Goal: Transaction & Acquisition: Purchase product/service

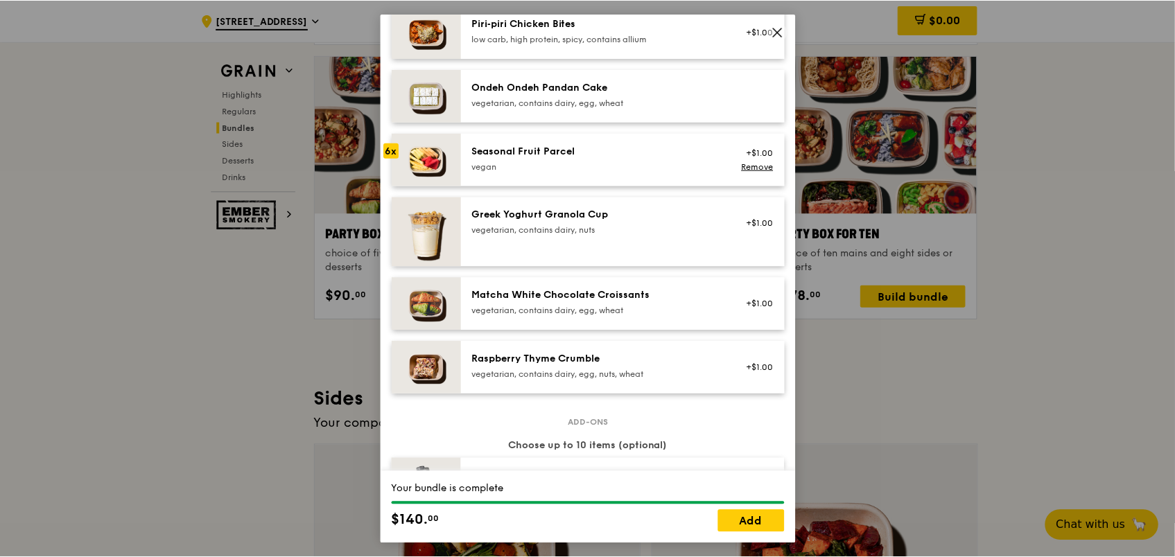
scroll to position [971, 0]
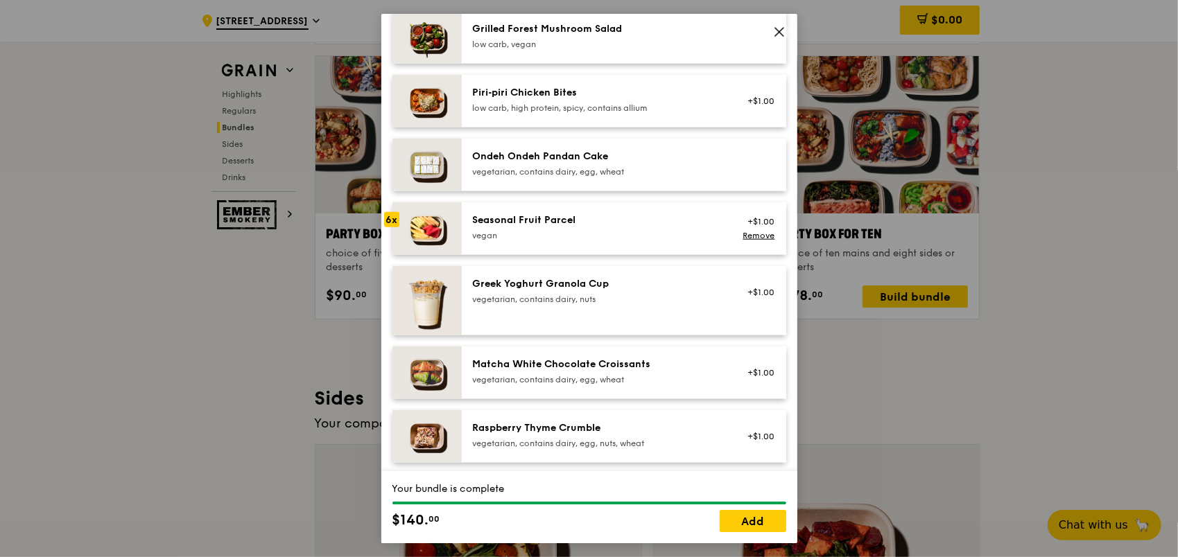
click at [663, 289] on div "Greek Yoghurt Granola Cup" at bounding box center [597, 284] width 249 height 14
click at [388, 218] on div "6x" at bounding box center [391, 219] width 15 height 15
click at [388, 219] on div "6x" at bounding box center [391, 219] width 15 height 15
click at [394, 222] on div "6x" at bounding box center [391, 219] width 15 height 15
click at [756, 517] on link "Add" at bounding box center [753, 521] width 67 height 22
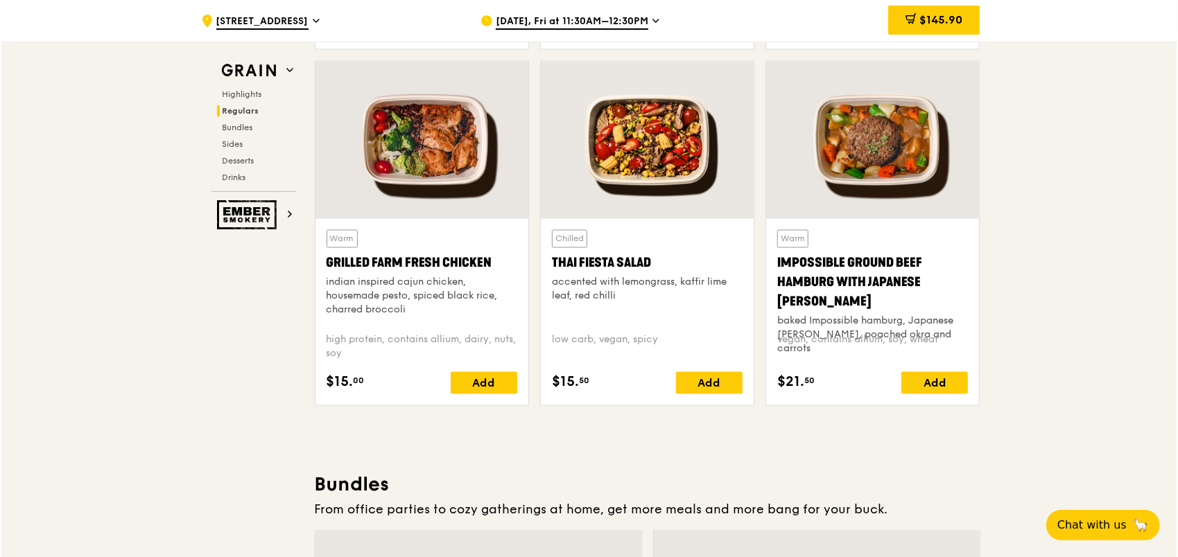
scroll to position [1924, 0]
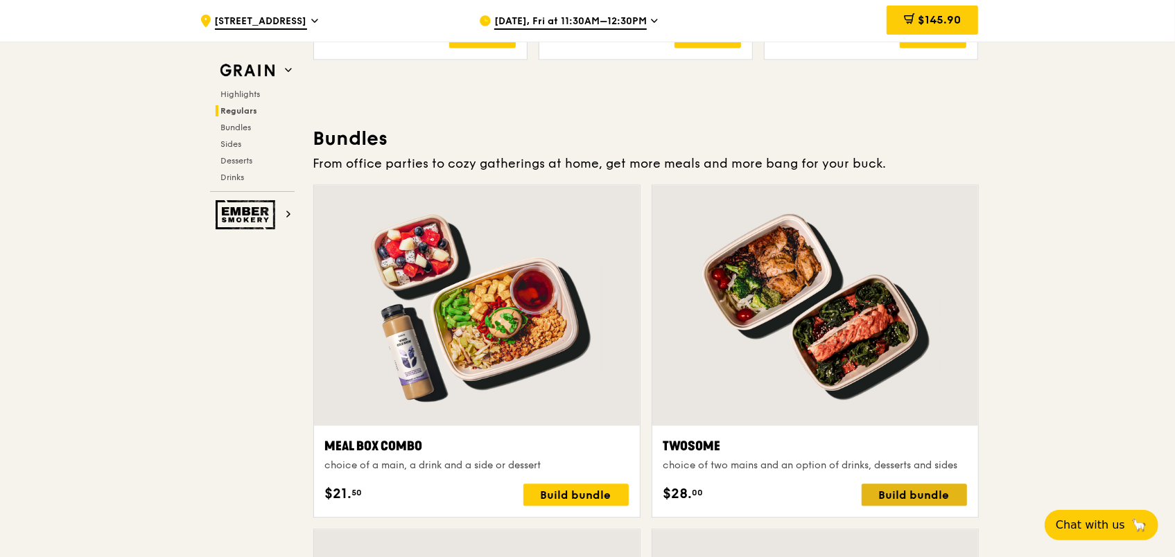
click at [916, 489] on div "Build bundle" at bounding box center [914, 495] width 105 height 22
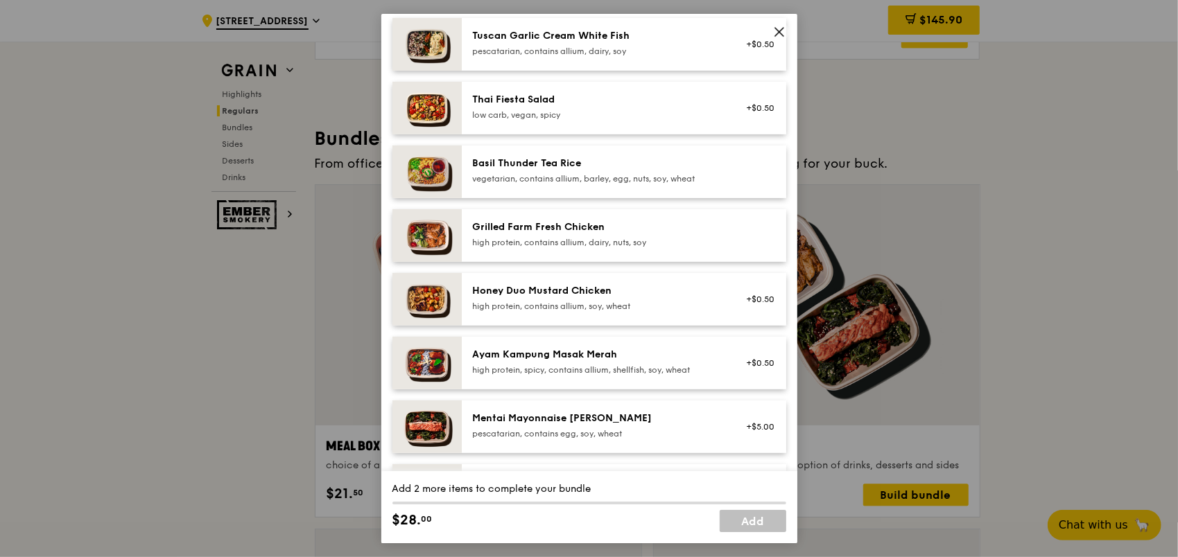
scroll to position [208, 0]
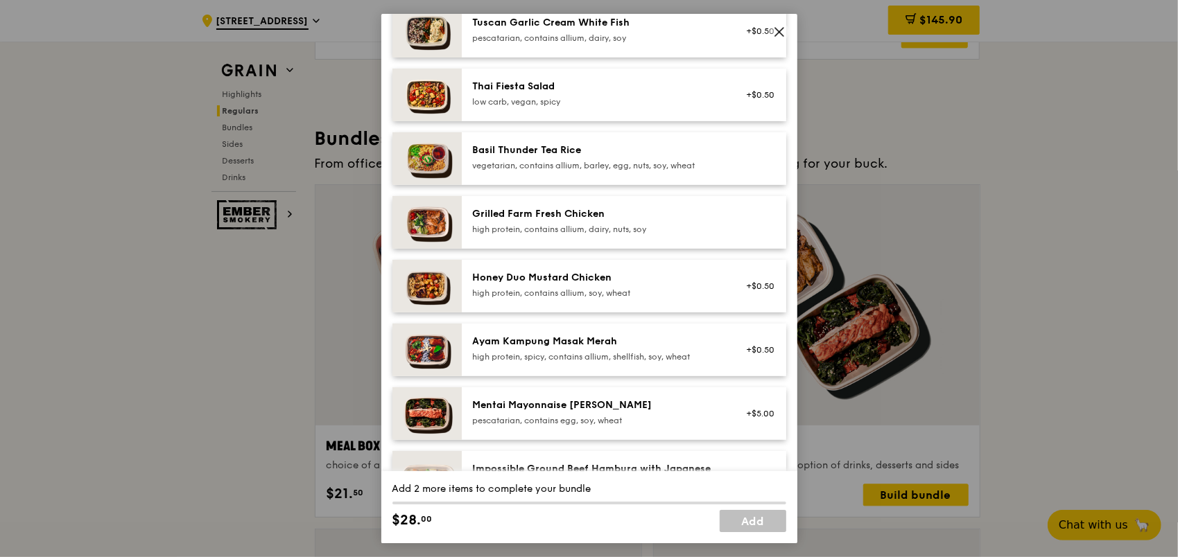
click at [426, 351] on img at bounding box center [426, 350] width 69 height 53
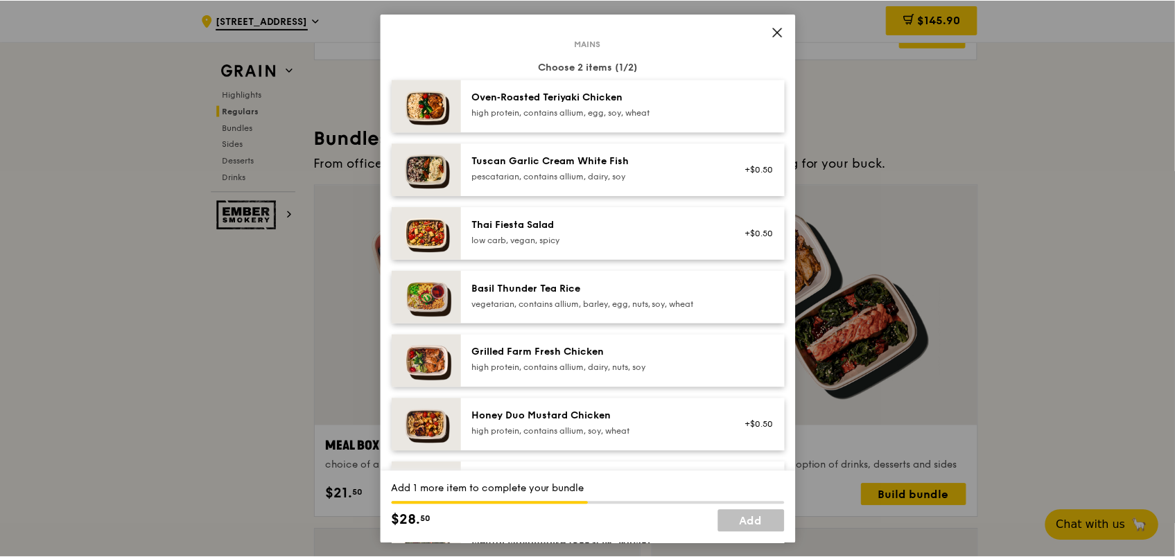
scroll to position [139, 0]
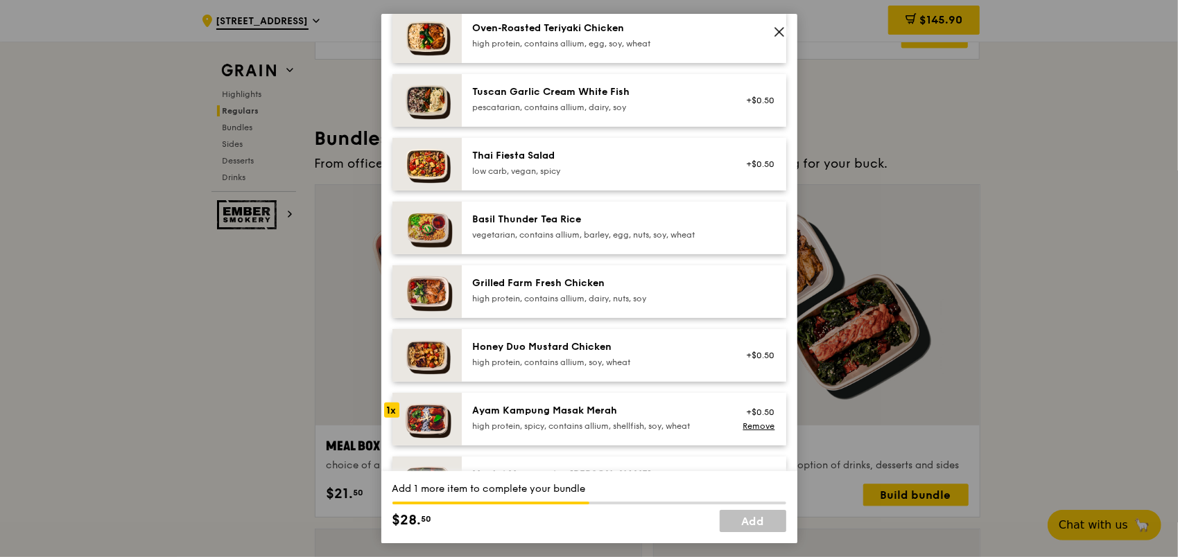
click at [532, 293] on div "high protein, contains allium, dairy, nuts, soy" at bounding box center [597, 298] width 249 height 11
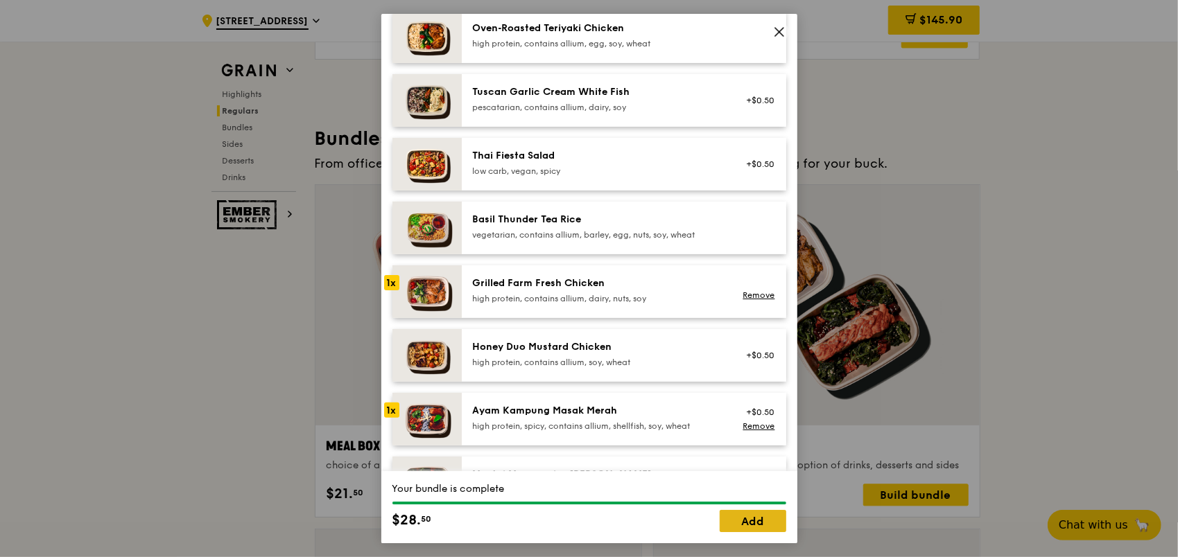
click at [739, 520] on link "Add" at bounding box center [753, 521] width 67 height 22
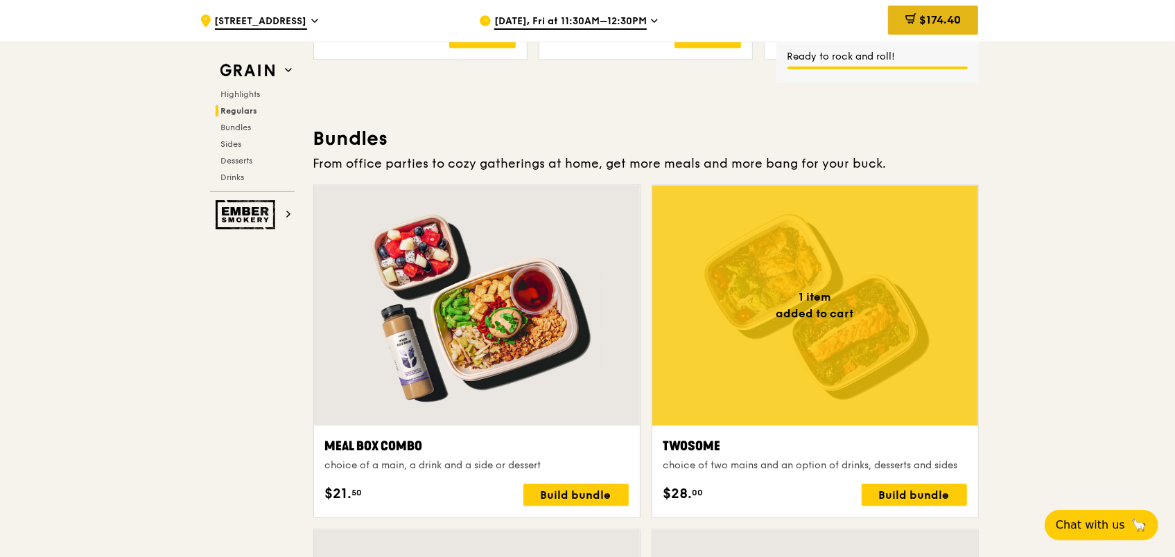
click at [941, 17] on span "$174.40" at bounding box center [940, 19] width 42 height 13
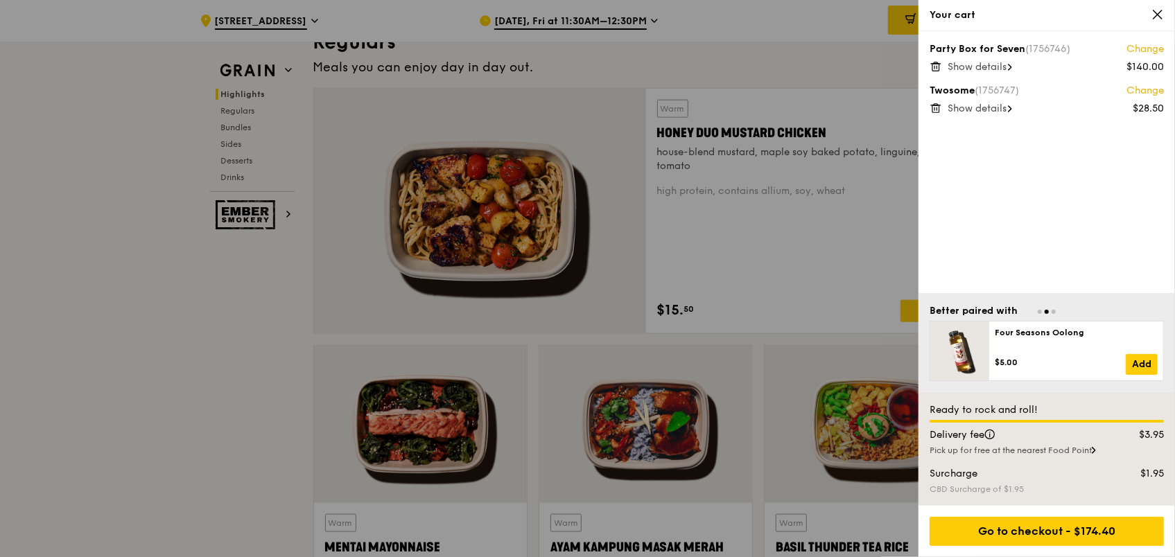
scroll to position [867, 0]
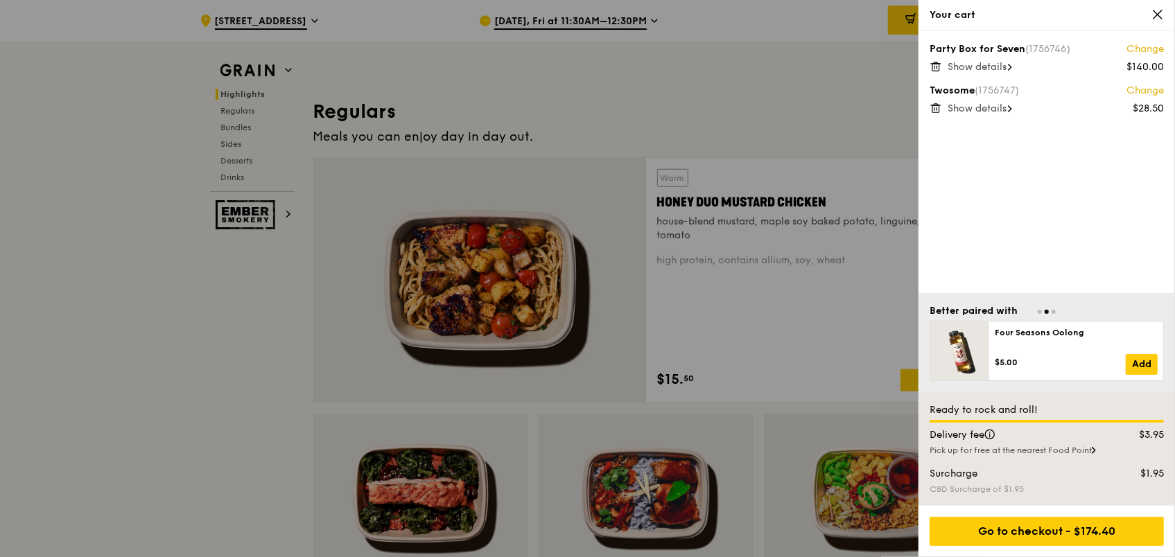
click at [1106, 199] on div "Party Box for Seven (1756746) Change $140.00 Show details Twosome (1756747) Cha…" at bounding box center [1047, 162] width 257 height 262
click at [193, 384] on div at bounding box center [587, 278] width 1175 height 557
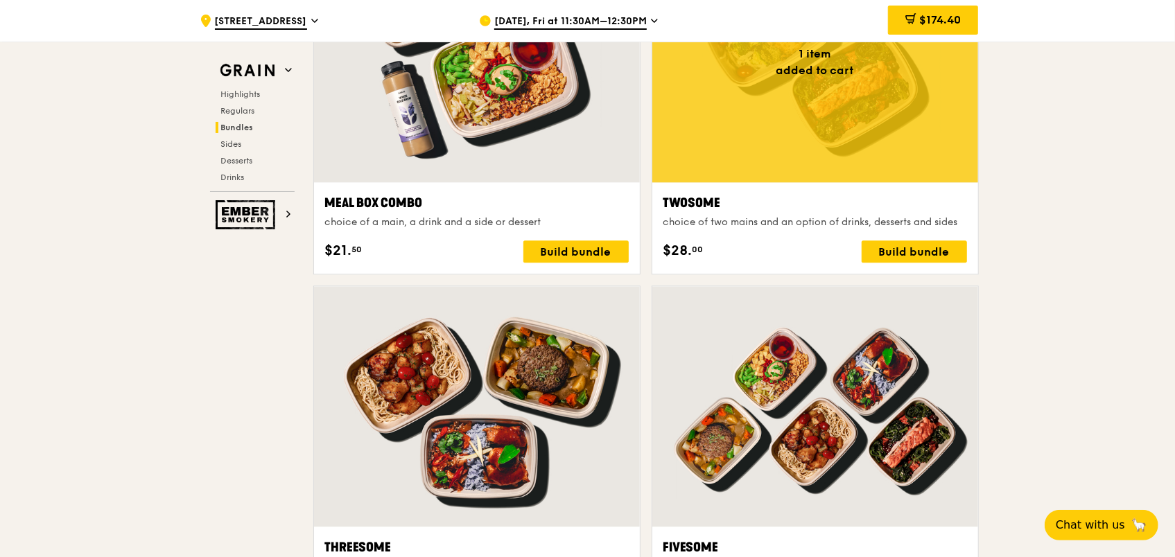
scroll to position [2046, 0]
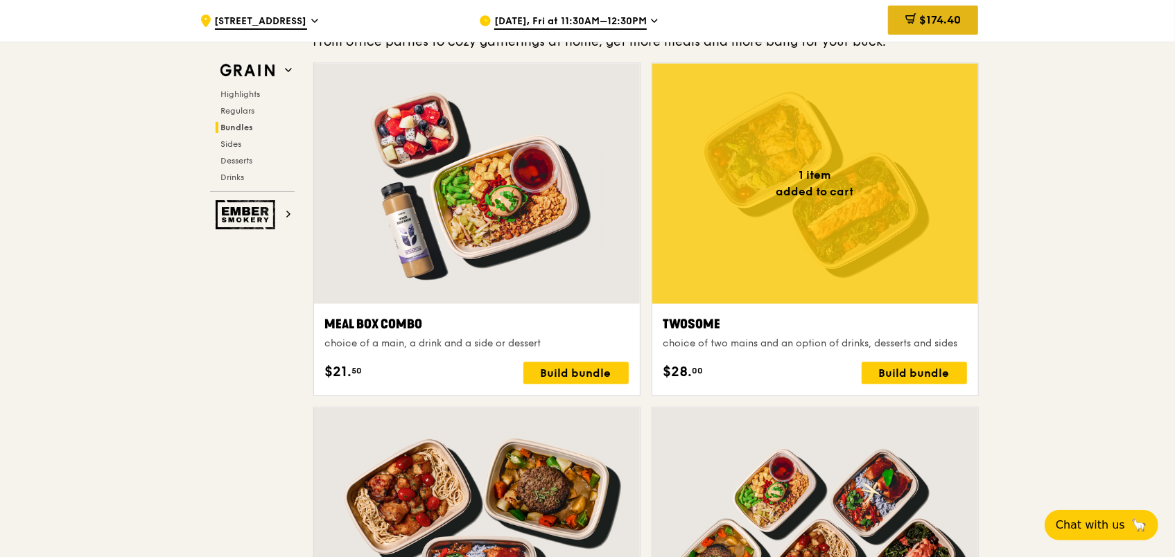
click at [943, 18] on span "$174.40" at bounding box center [940, 19] width 42 height 13
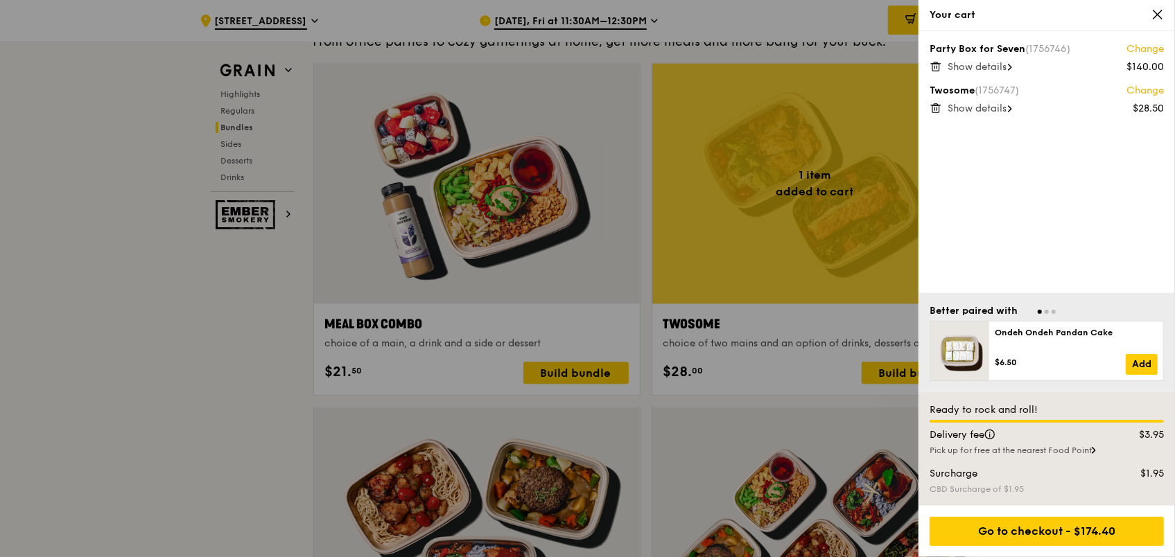
click at [958, 111] on span "Show details" at bounding box center [977, 109] width 59 height 12
click at [941, 109] on icon at bounding box center [936, 108] width 12 height 12
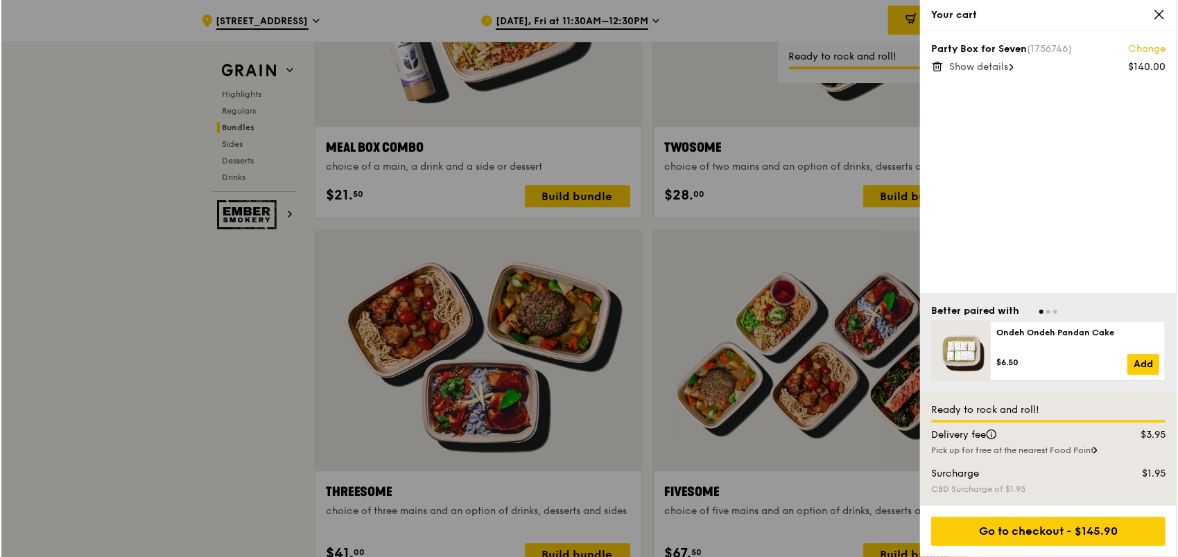
scroll to position [2254, 0]
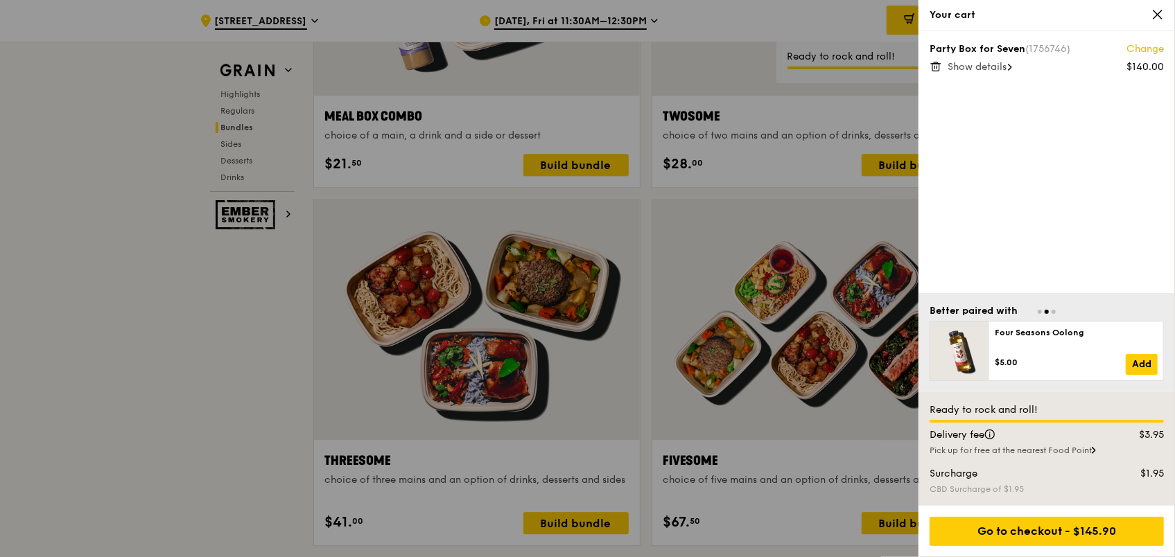
click at [398, 291] on div at bounding box center [587, 278] width 1175 height 557
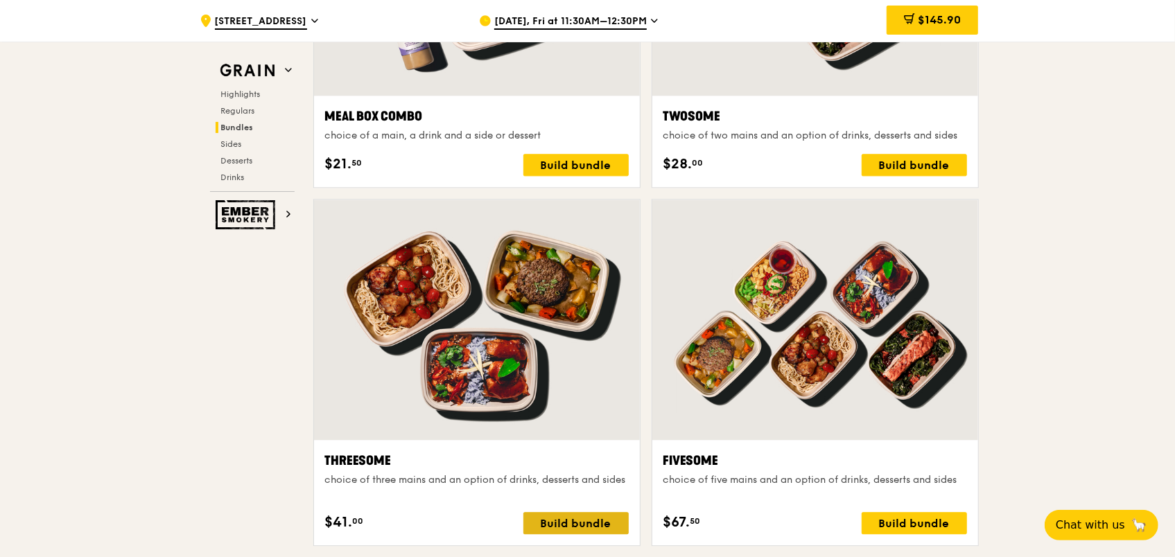
click at [540, 519] on div "Build bundle" at bounding box center [575, 523] width 105 height 22
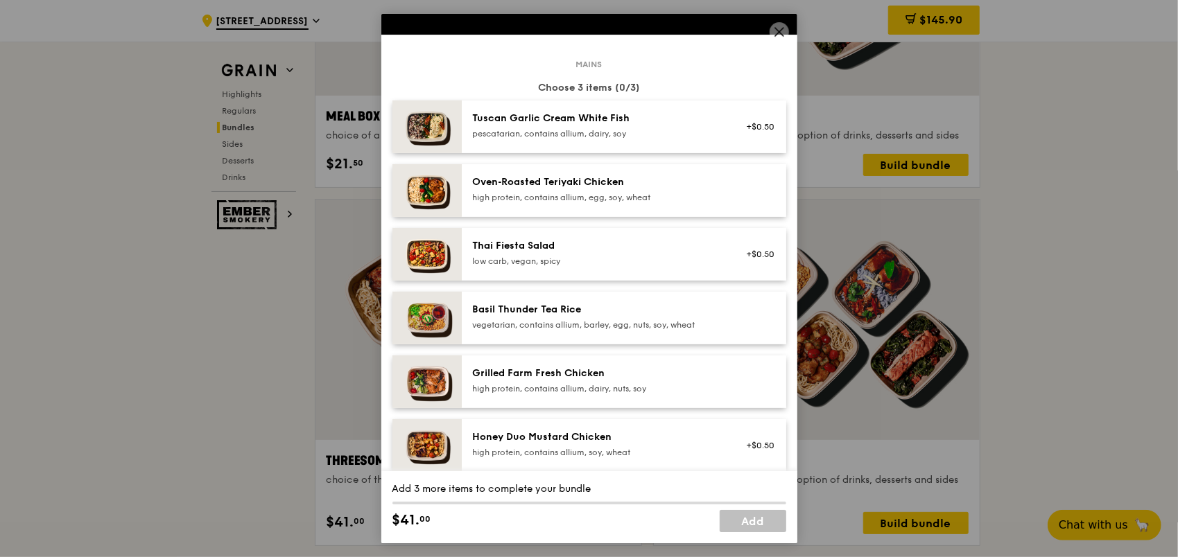
scroll to position [69, 0]
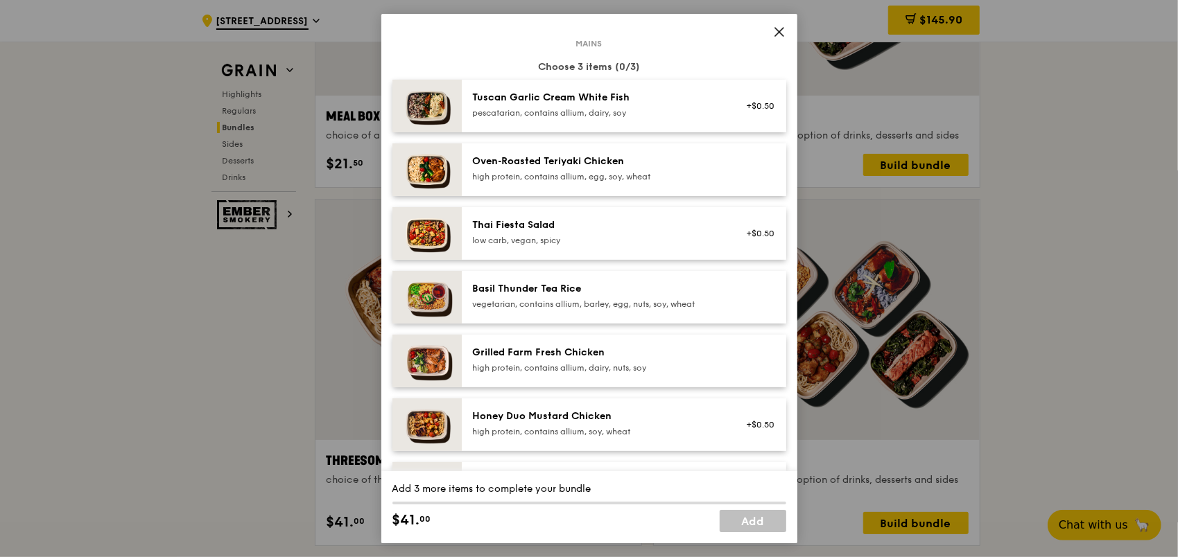
click at [529, 354] on div "Grilled Farm Fresh Chicken" at bounding box center [597, 353] width 249 height 14
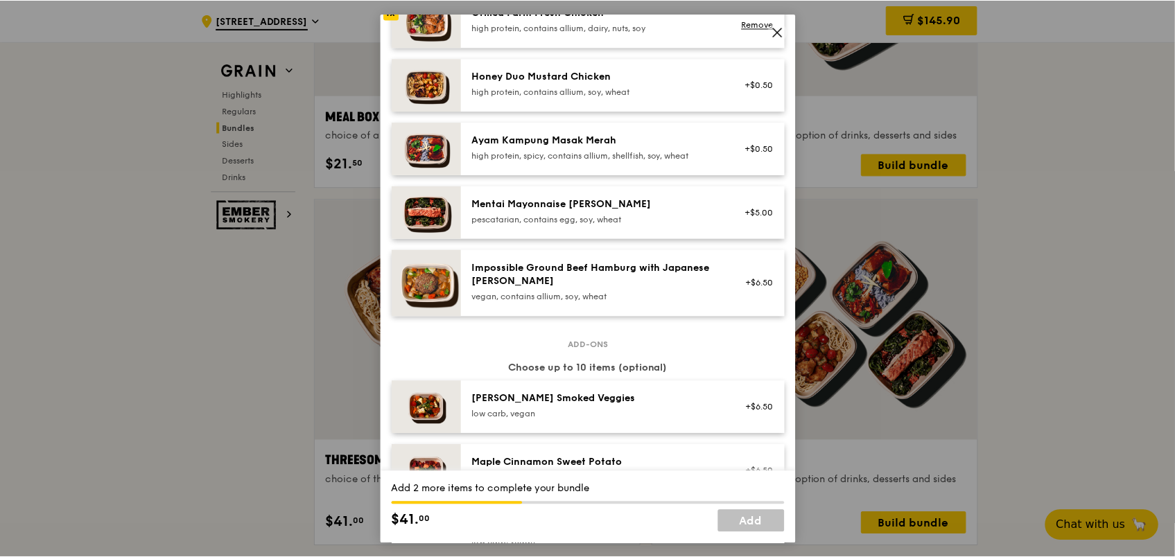
scroll to position [416, 0]
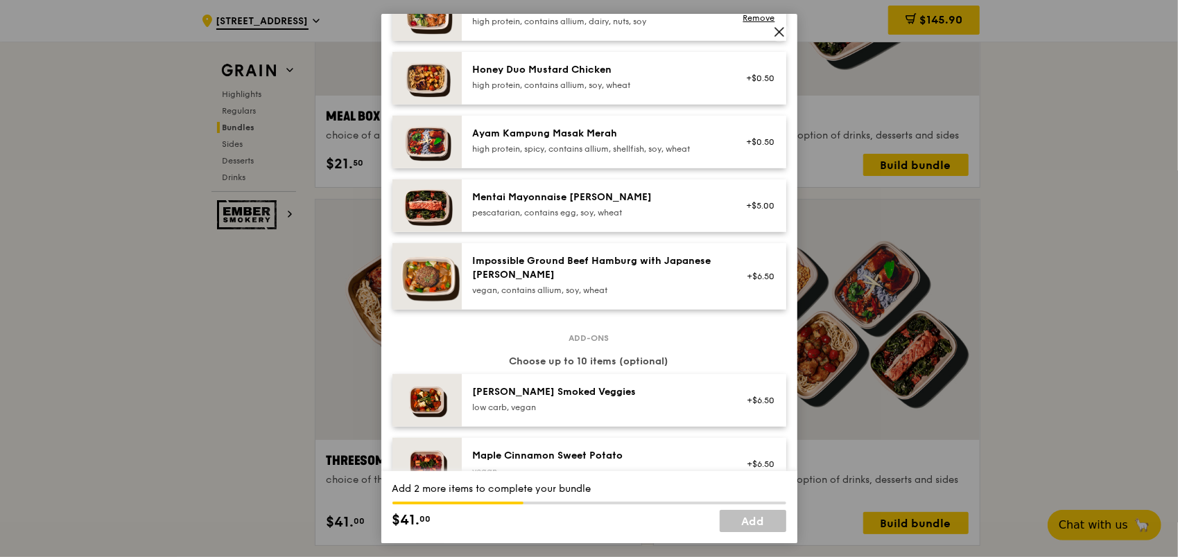
click at [544, 149] on div "high protein, spicy, contains allium, shellfish, soy, wheat" at bounding box center [597, 149] width 249 height 11
click at [393, 129] on div "1x" at bounding box center [391, 132] width 15 height 15
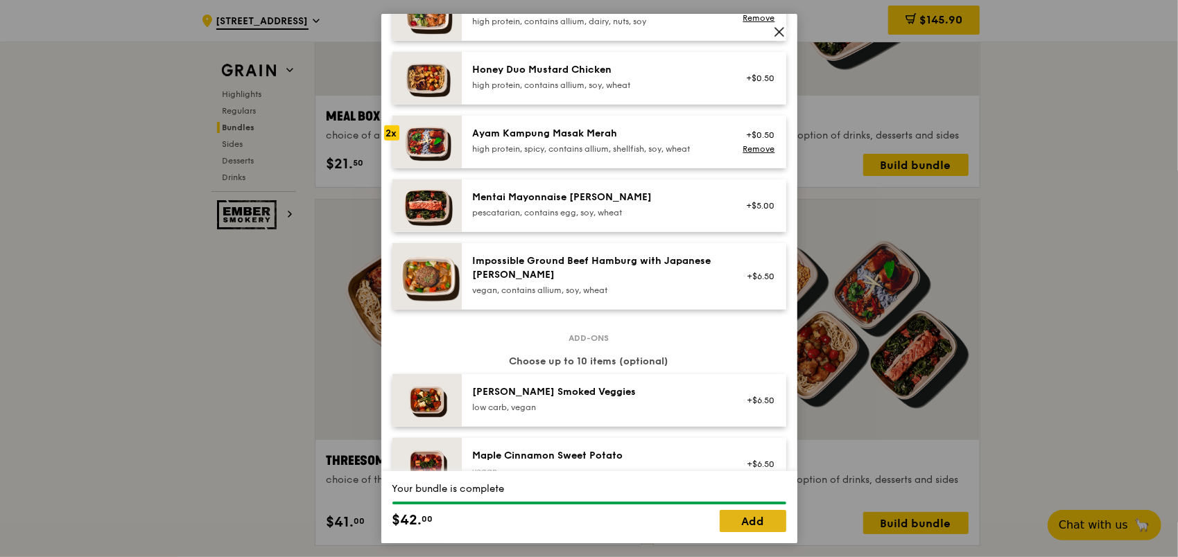
click at [765, 520] on link "Add" at bounding box center [753, 521] width 67 height 22
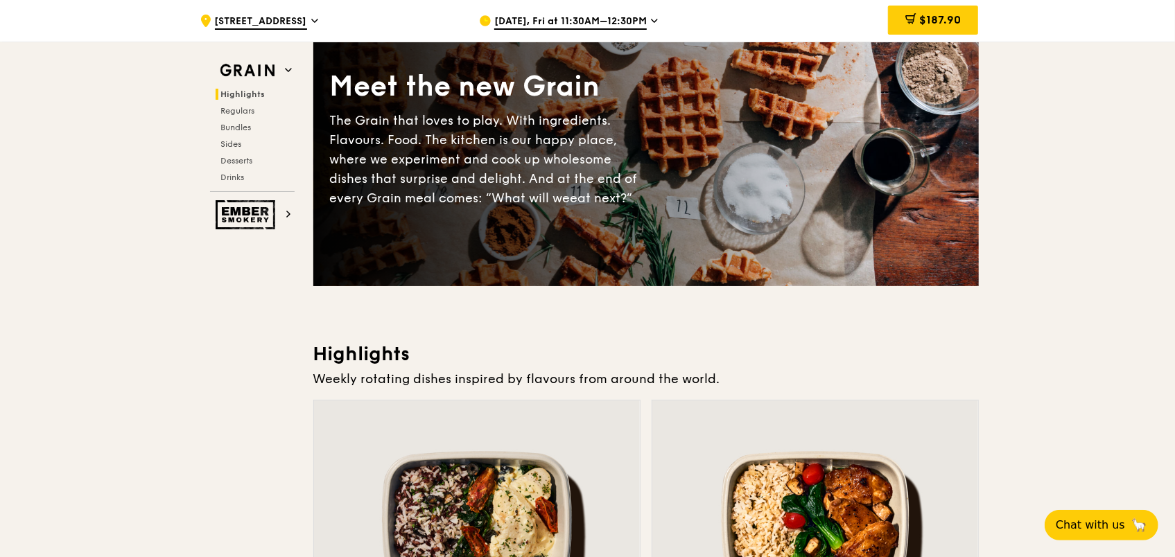
scroll to position [0, 0]
